Goal: Information Seeking & Learning: Learn about a topic

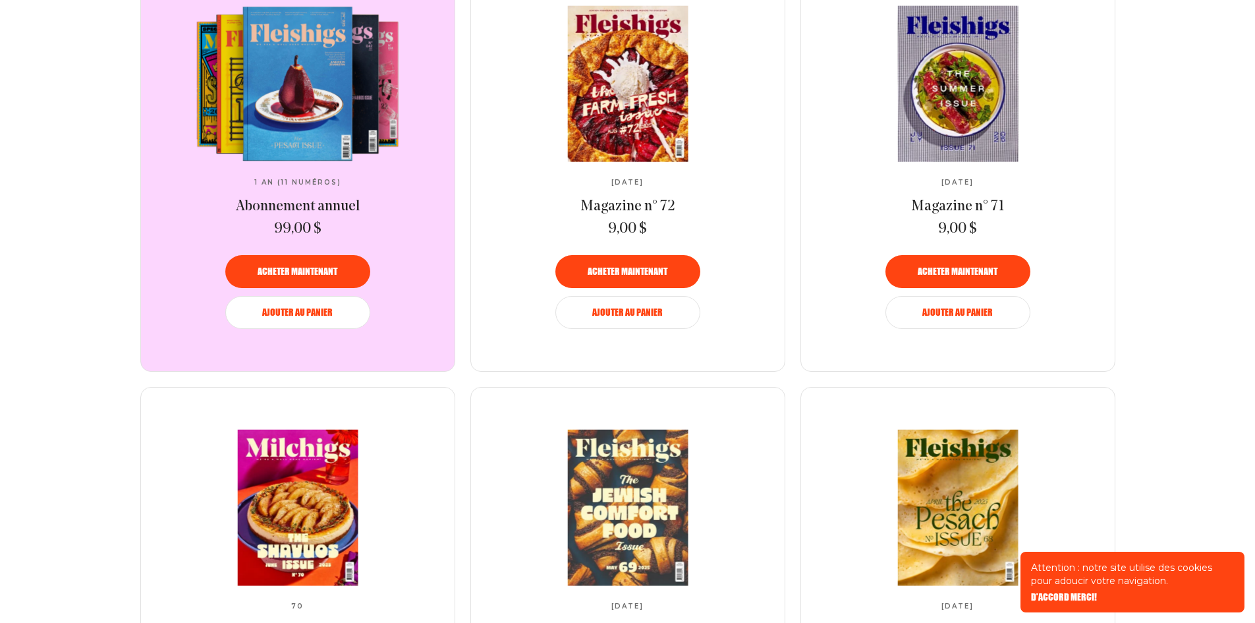
scroll to position [988, 0]
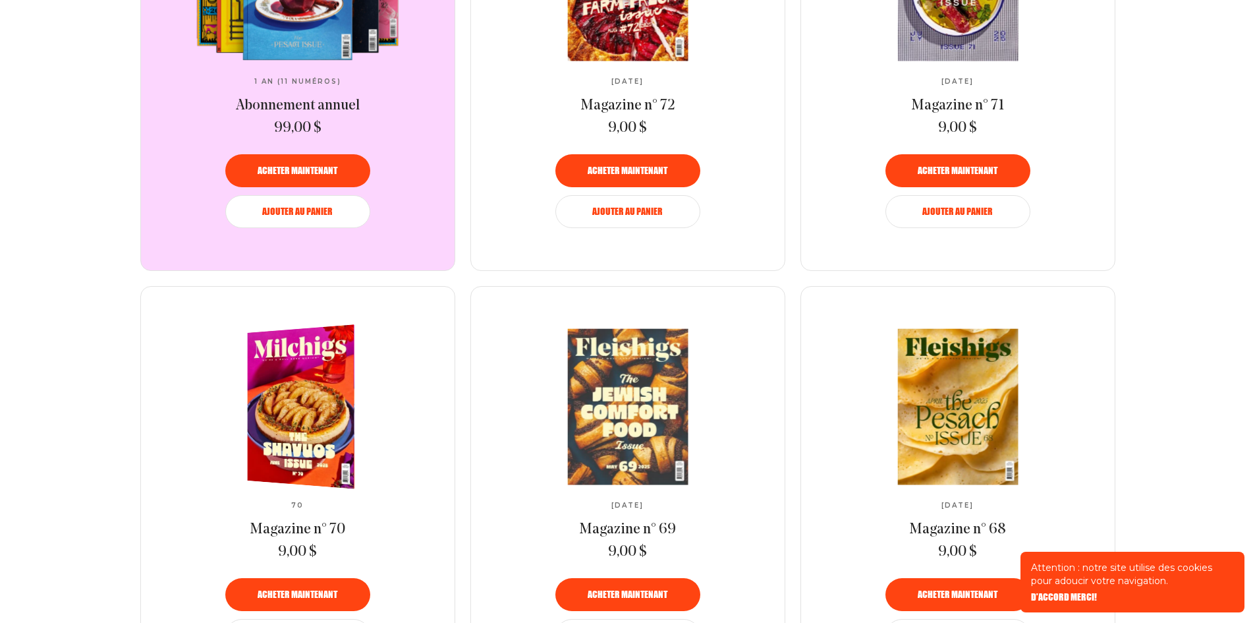
click at [270, 408] on img at bounding box center [307, 406] width 196 height 172
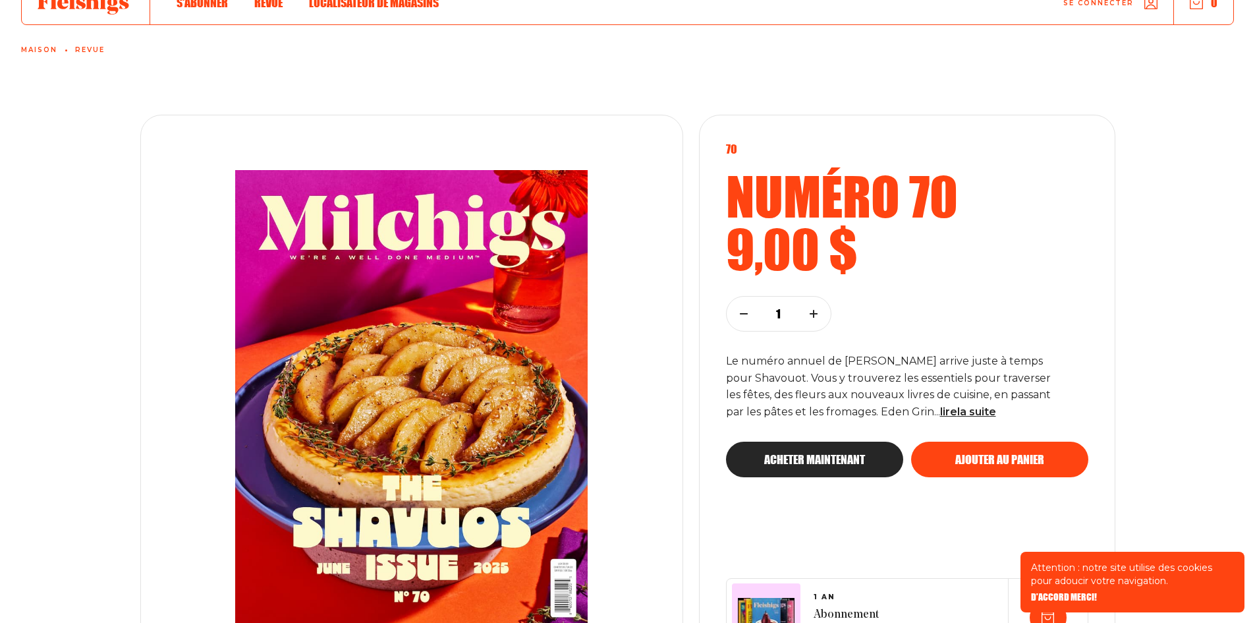
scroll to position [132, 0]
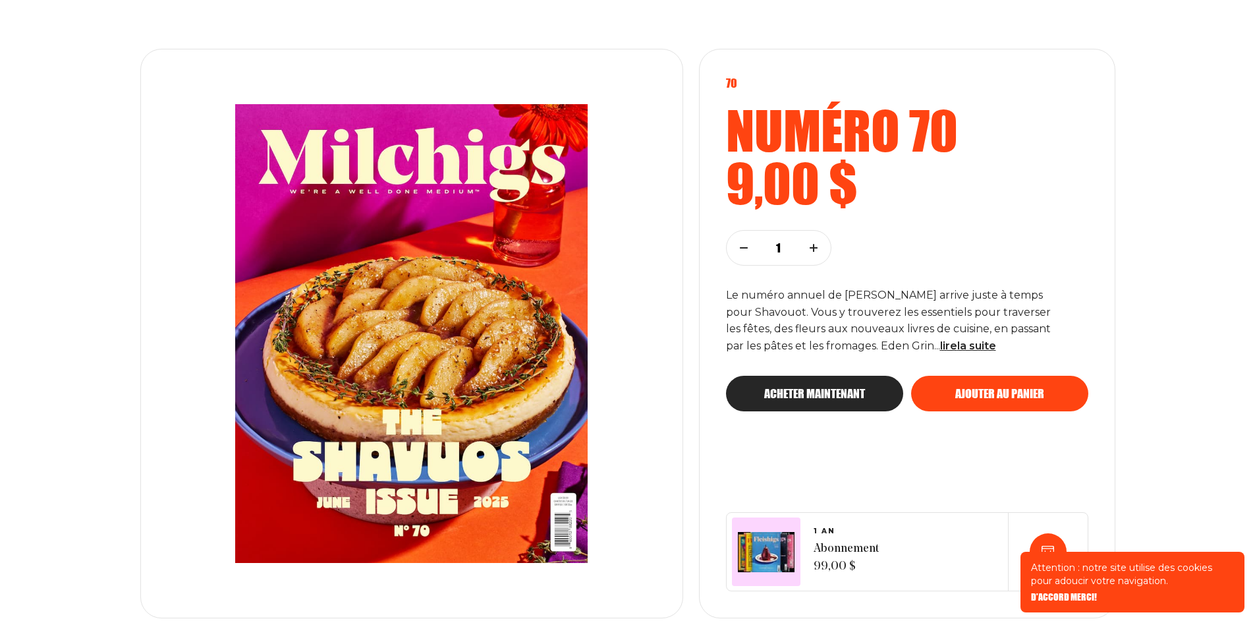
click at [363, 345] on img at bounding box center [411, 333] width 449 height 511
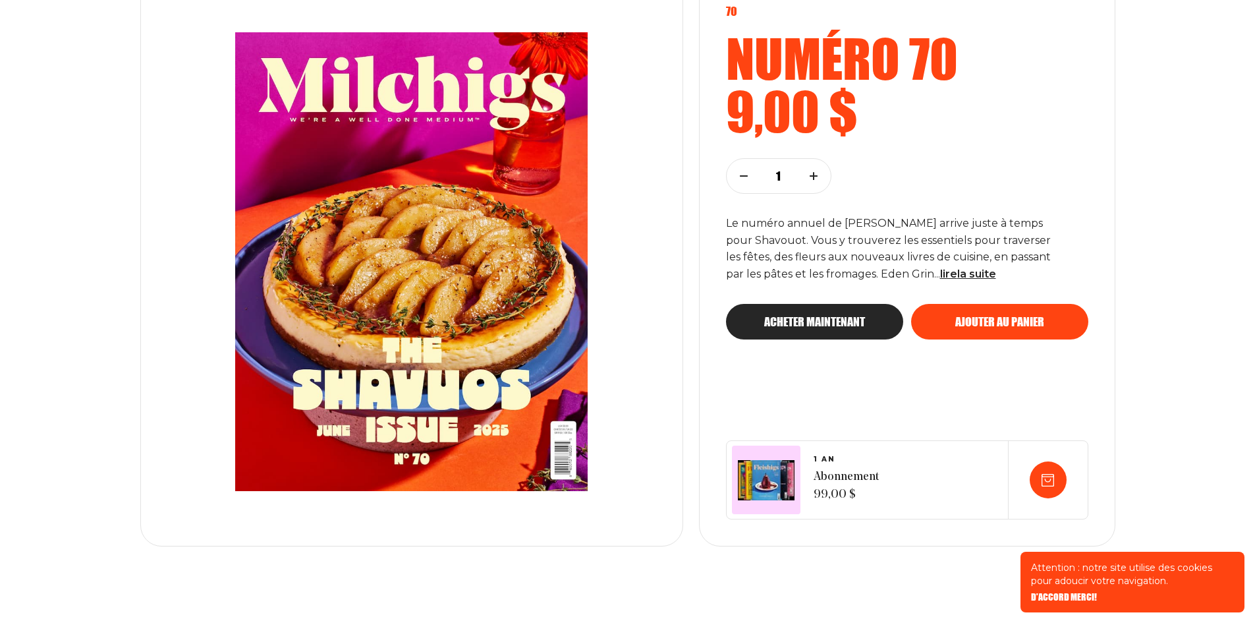
scroll to position [198, 0]
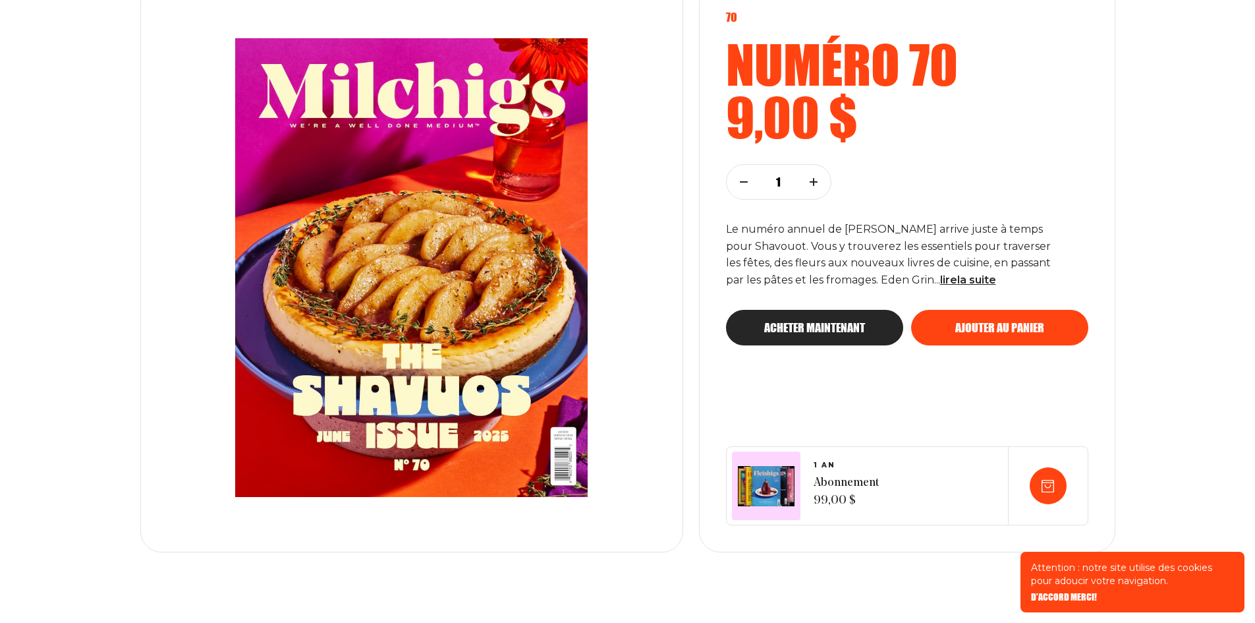
drag, startPoint x: 381, startPoint y: 297, endPoint x: 0, endPoint y: 264, distance: 383.0
click at [0, 264] on div "70 Numéro 70 9,00 $ 1 Le numéro annuel de [PERSON_NAME] arrive juste à temps po…" at bounding box center [627, 247] width 1255 height 609
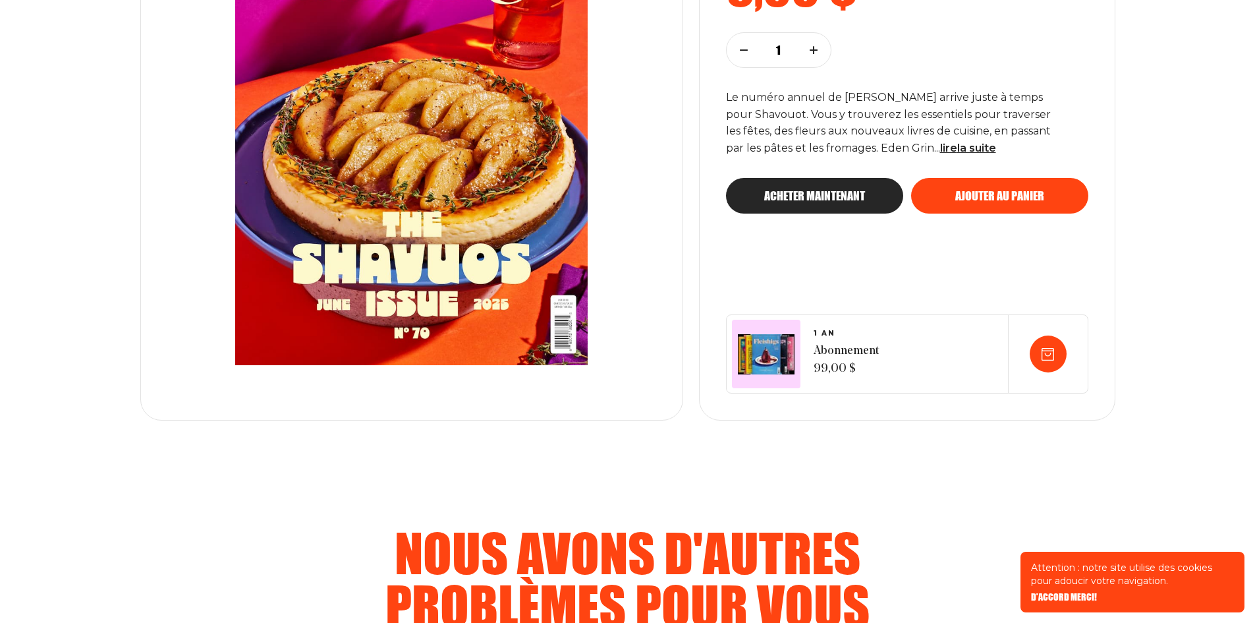
scroll to position [0, 0]
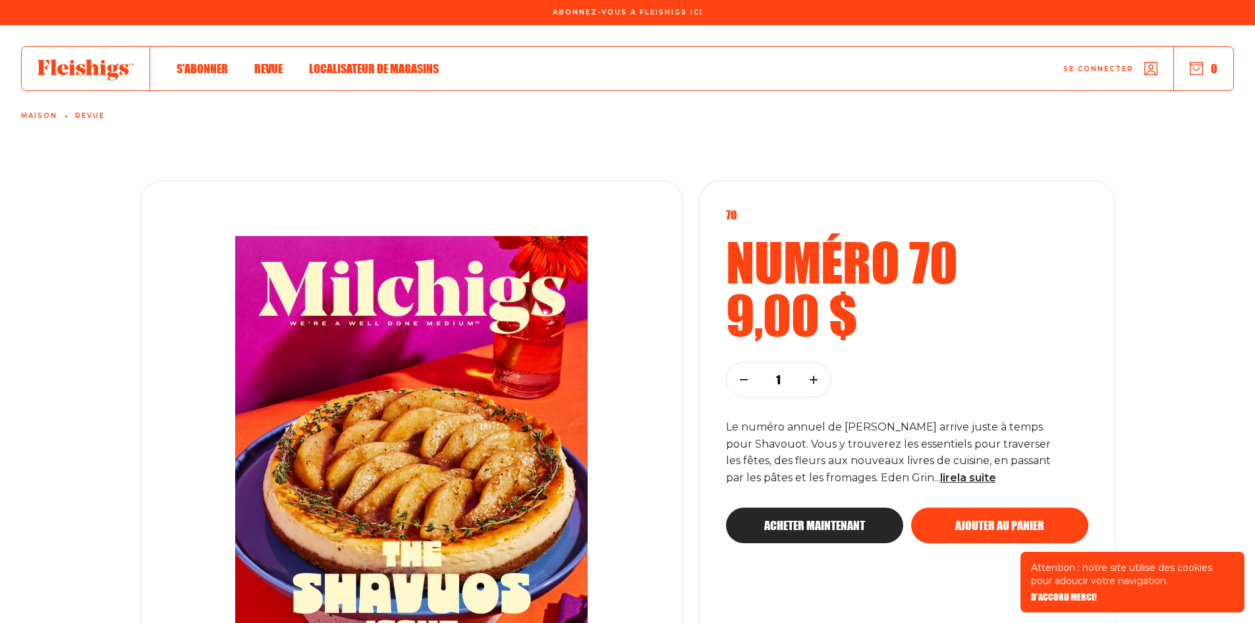
click at [91, 69] on use at bounding box center [86, 69] width 96 height 21
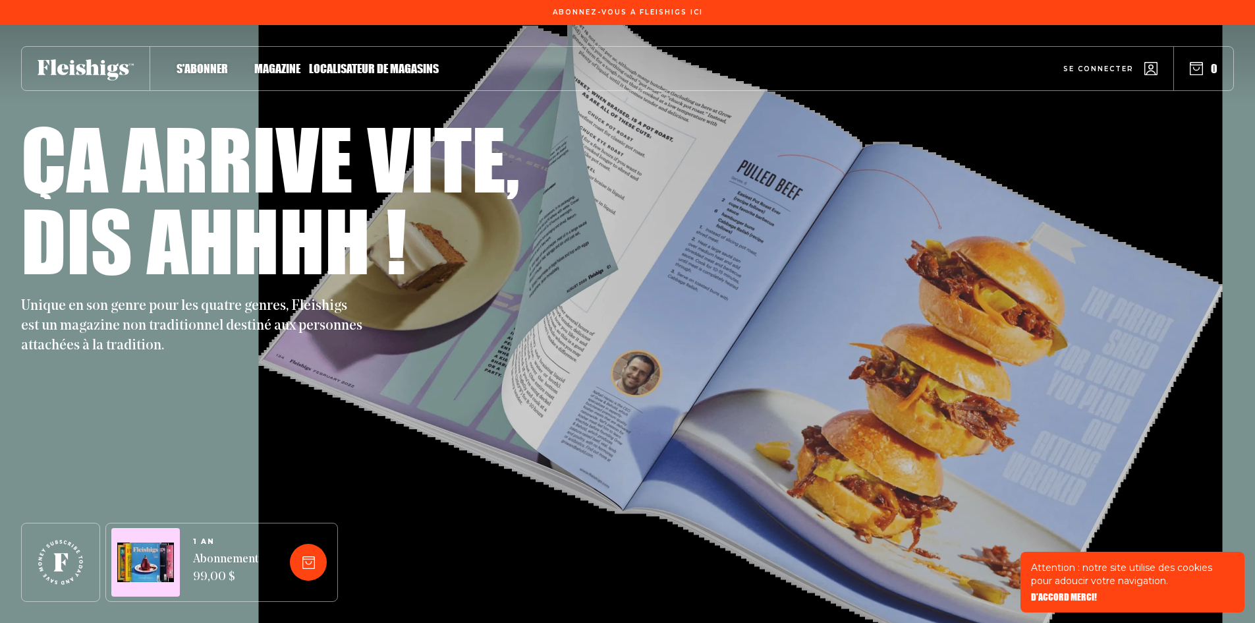
click at [267, 62] on span "Revue" at bounding box center [268, 54] width 28 height 14
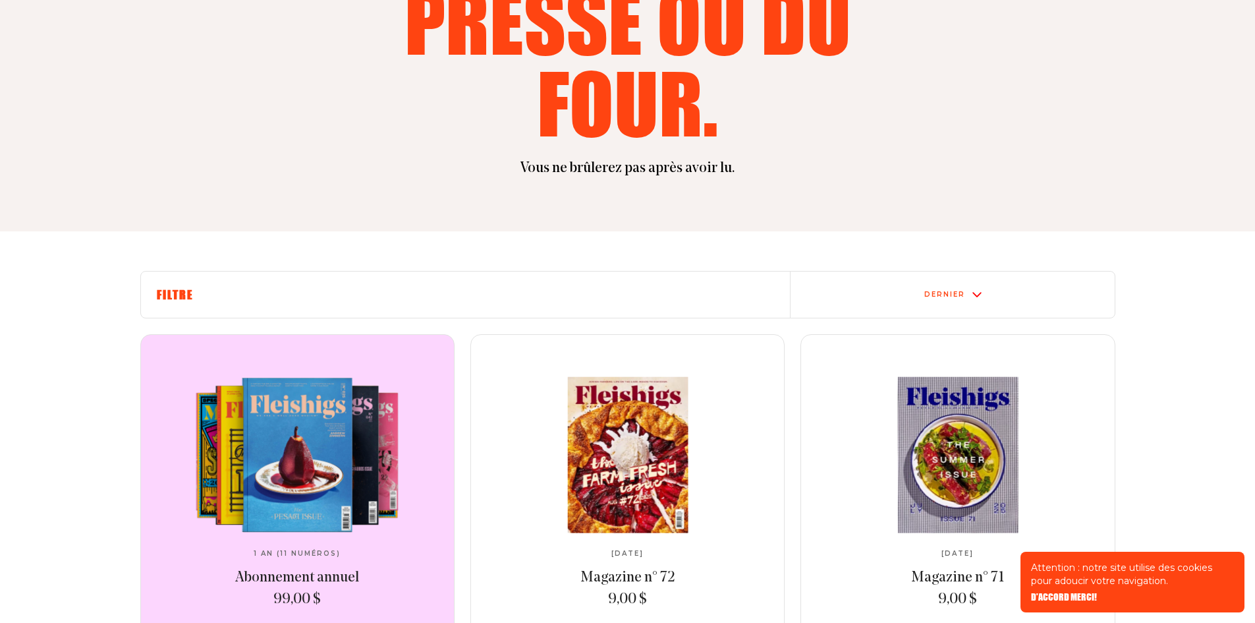
scroll to position [461, 0]
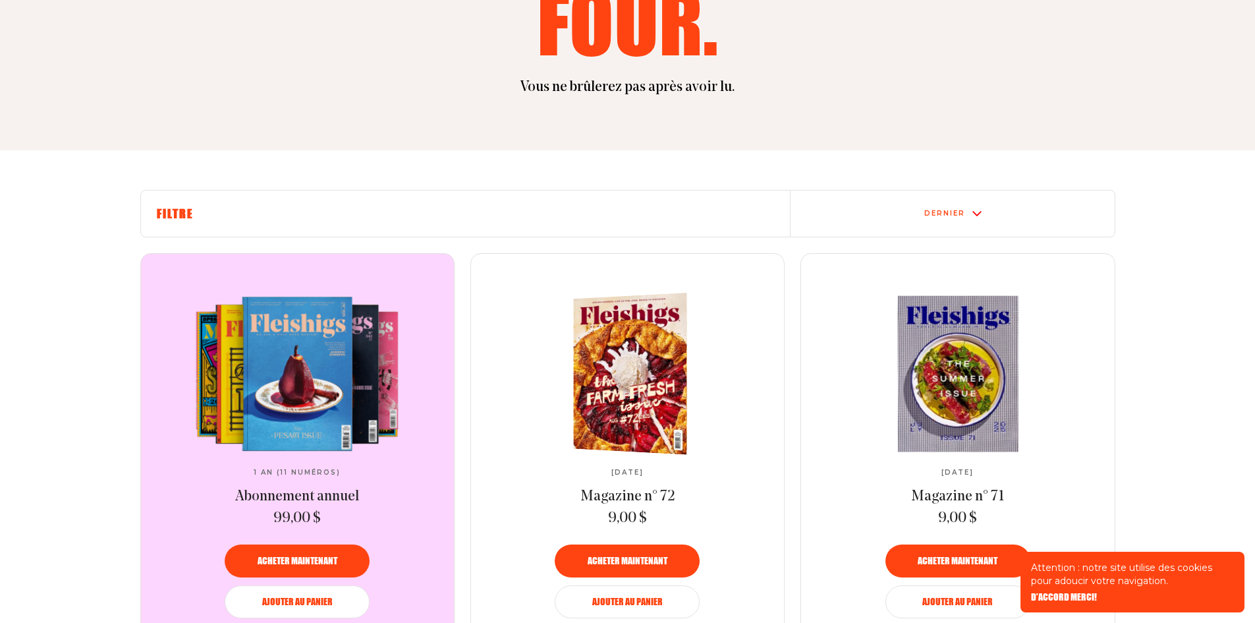
click at [625, 389] on img at bounding box center [635, 373] width 208 height 167
